Goal: Task Accomplishment & Management: Use online tool/utility

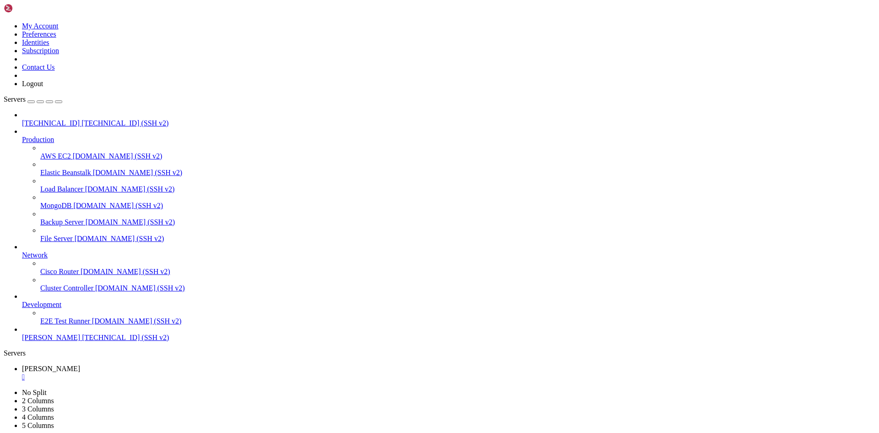
scroll to position [4, 1]
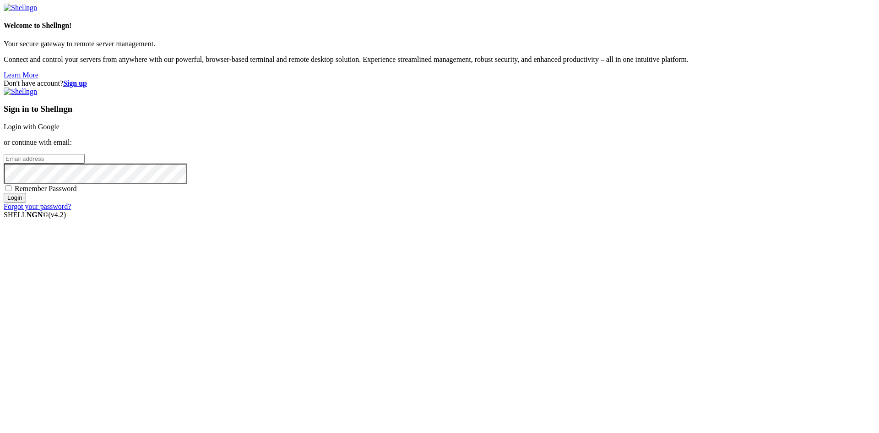
click at [60, 130] on link "Login with Google" at bounding box center [32, 127] width 56 height 8
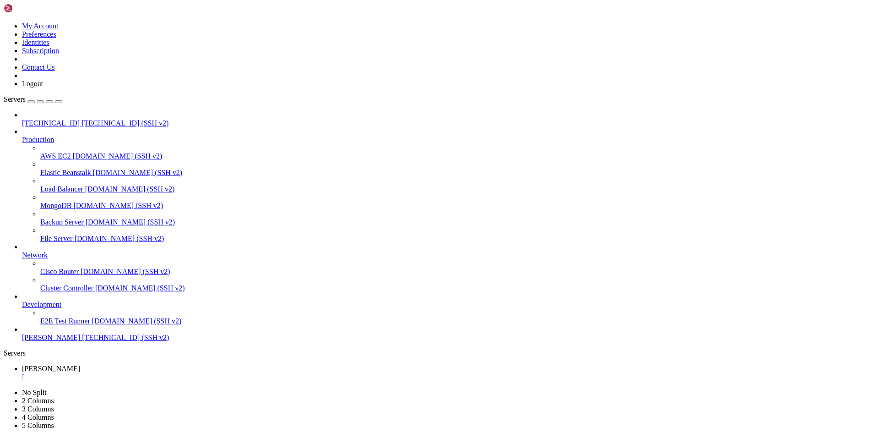
scroll to position [8, 0]
